Goal: Information Seeking & Learning: Find specific fact

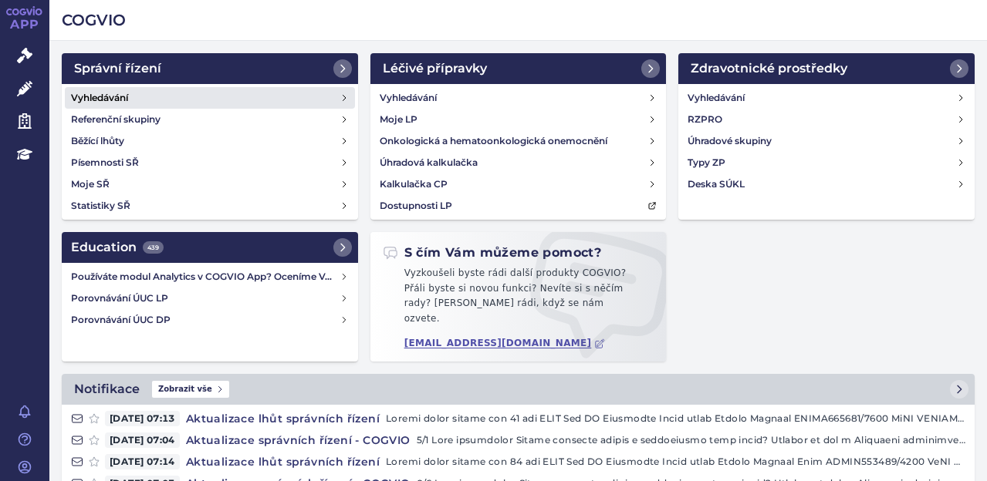
click at [112, 92] on h4 "Vyhledávání" at bounding box center [99, 97] width 57 height 15
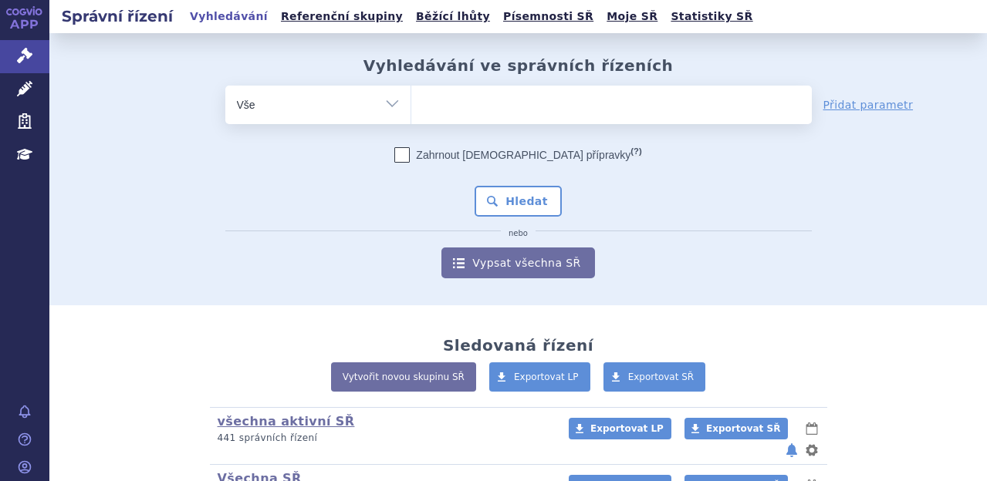
click at [489, 117] on ul at bounding box center [611, 102] width 400 height 32
click at [411, 117] on select at bounding box center [410, 104] width 1 height 39
type input "ki"
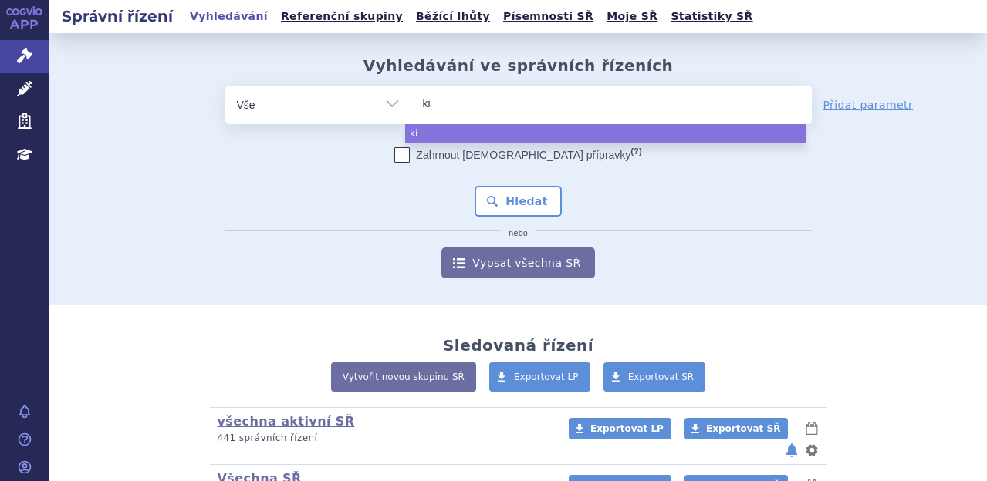
type input "kis"
type input "kisq"
type input "kisqali"
select select "kisqali"
click at [522, 211] on button "Hledat" at bounding box center [517, 201] width 87 height 31
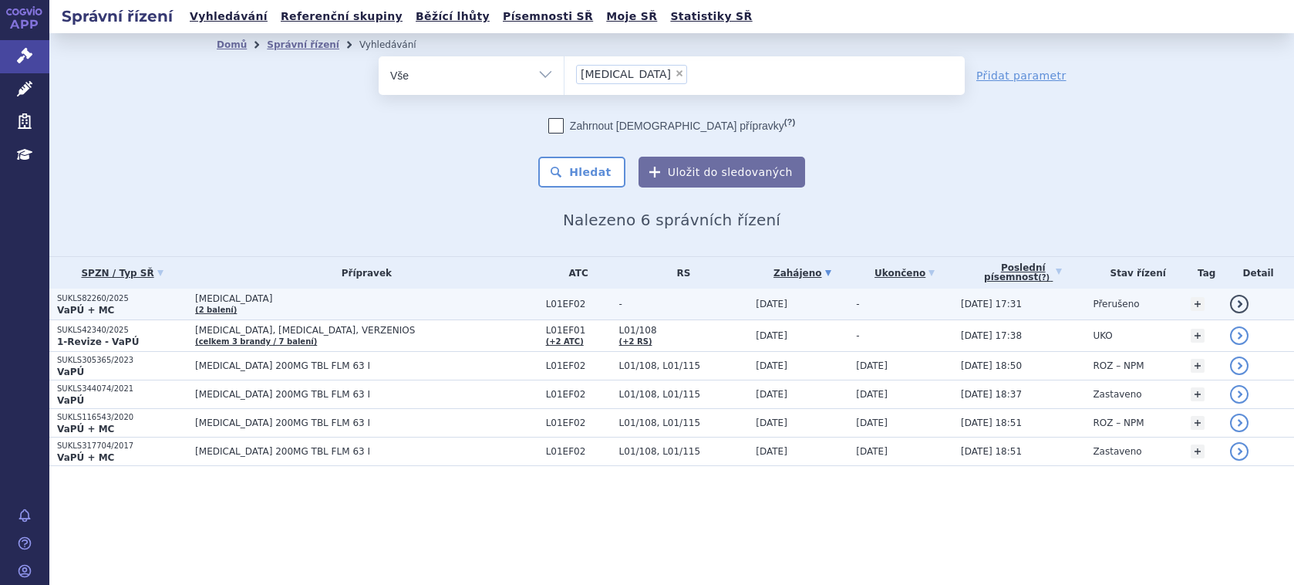
click at [87, 298] on p "SUKLS82260/2025" at bounding box center [122, 298] width 130 height 11
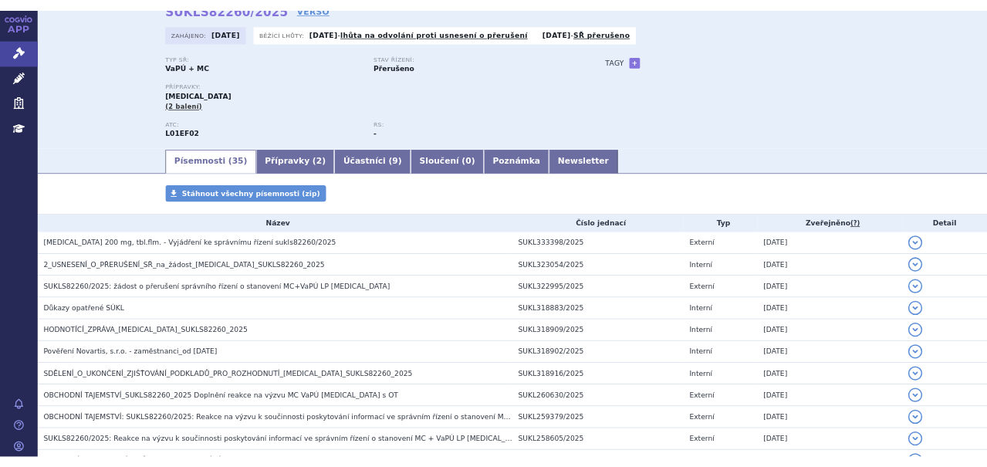
scroll to position [154, 0]
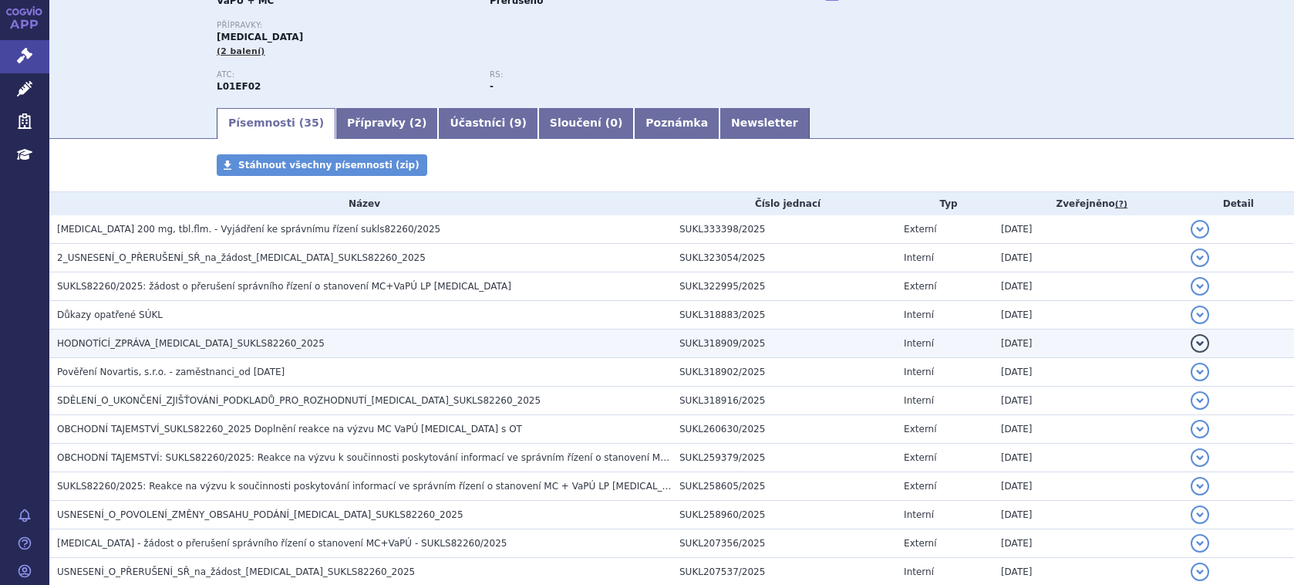
click at [192, 336] on h3 "HODNOTÍCÍ_ZPRÁVA_KISQALI_SUKLS82260_2025" at bounding box center [364, 343] width 615 height 15
